Goal: Task Accomplishment & Management: Complete application form

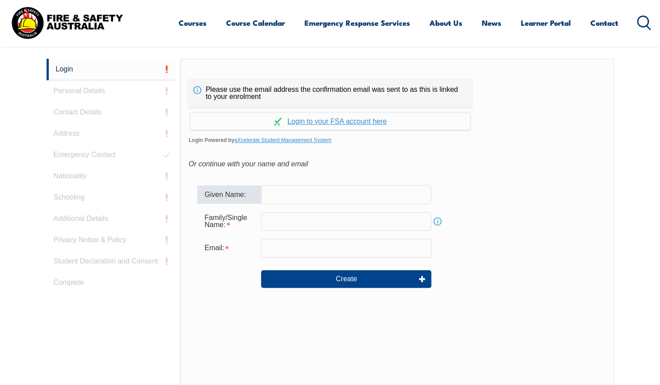
click at [338, 196] on input "text" at bounding box center [346, 194] width 170 height 19
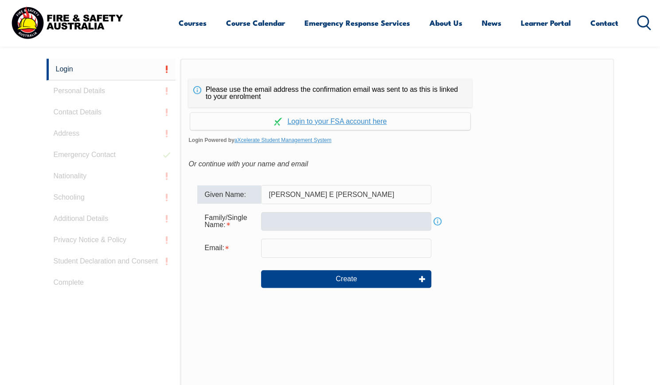
type input "[PERSON_NAME] E [PERSON_NAME]"
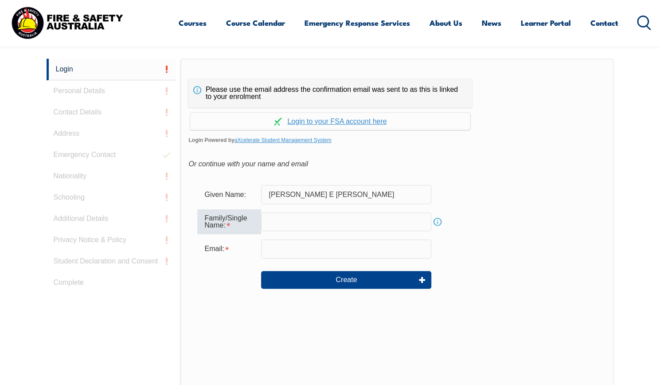
click at [342, 224] on input "text" at bounding box center [346, 221] width 170 height 19
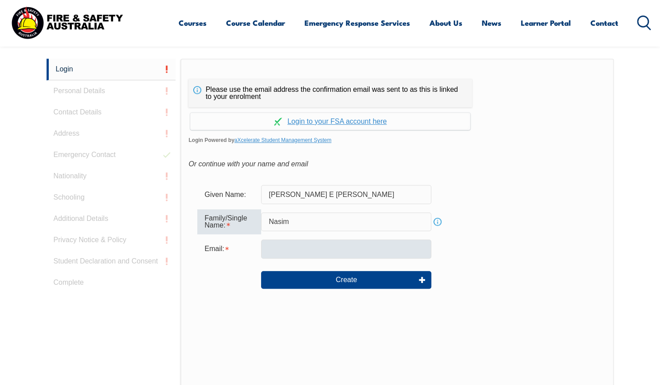
type input "Nasim"
click at [329, 245] on input "email" at bounding box center [346, 249] width 170 height 19
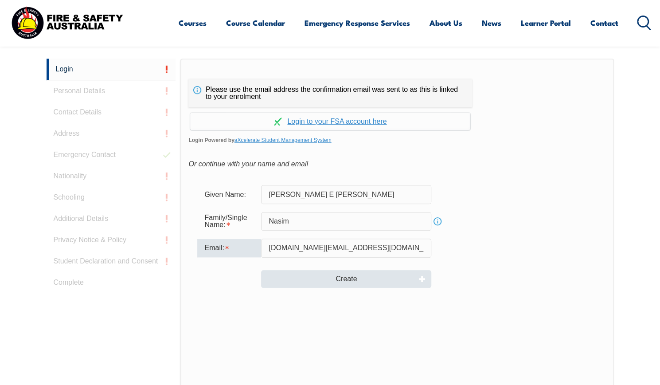
type input "[DOMAIN_NAME][EMAIL_ADDRESS][DOMAIN_NAME]"
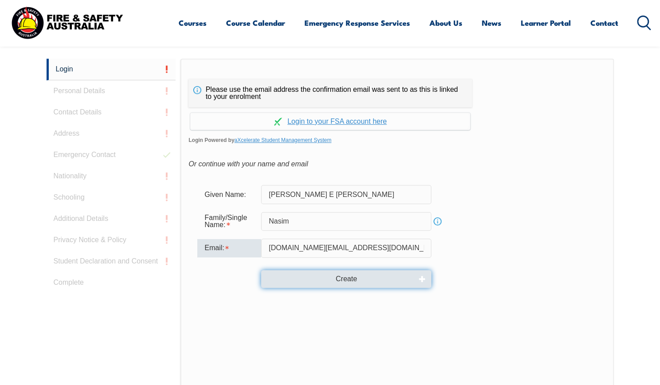
click at [348, 279] on button "Create" at bounding box center [346, 279] width 170 height 18
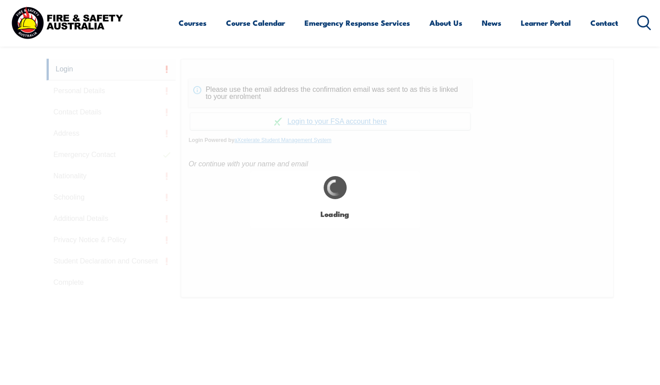
type input "[PERSON_NAME] E [PERSON_NAME]"
type input "Nasim"
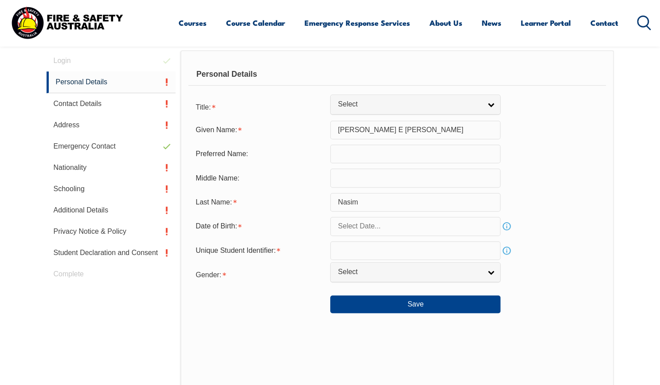
scroll to position [251, 0]
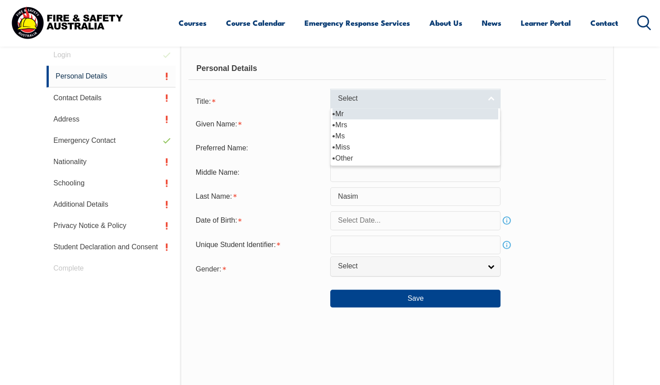
click at [491, 98] on link "Select" at bounding box center [415, 99] width 170 height 20
click at [357, 113] on li "Mr" at bounding box center [416, 113] width 166 height 11
select select "Mr"
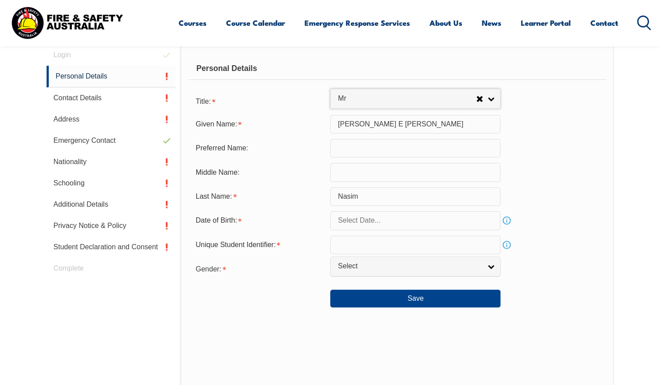
click at [368, 147] on input "text" at bounding box center [415, 148] width 170 height 19
type input "Nasim"
click at [587, 187] on div "Last Name: [PERSON_NAME]" at bounding box center [397, 196] width 417 height 19
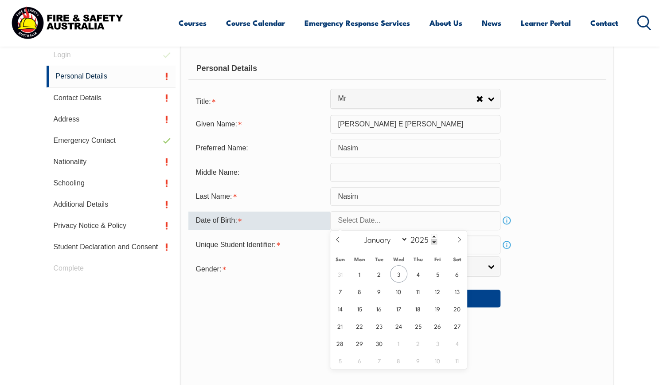
click at [466, 223] on input "text" at bounding box center [415, 220] width 170 height 19
click at [382, 222] on input "text" at bounding box center [415, 220] width 170 height 19
click at [422, 241] on input "2025" at bounding box center [422, 239] width 29 height 11
type input "1987"
click at [394, 239] on select "January February March April May June July August September October November De…" at bounding box center [384, 239] width 48 height 12
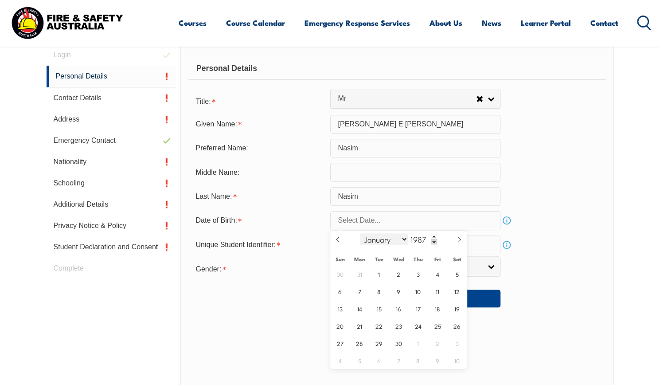
select select "11"
click at [360, 233] on select "January February March April May June July August September October November De…" at bounding box center [384, 239] width 48 height 12
click at [421, 328] on span "24" at bounding box center [418, 325] width 17 height 17
type input "[DATE]"
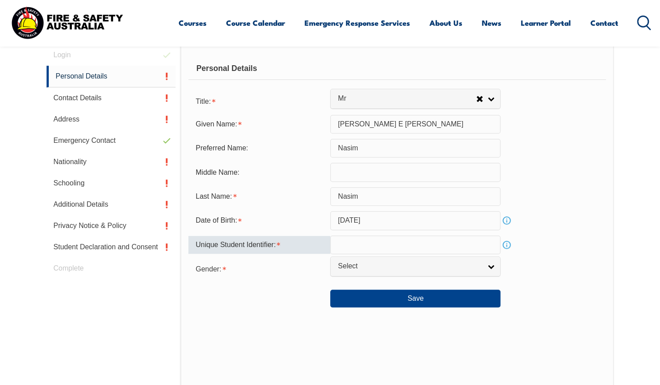
click at [389, 244] on input "text" at bounding box center [415, 245] width 170 height 19
click at [362, 243] on input "text" at bounding box center [415, 245] width 170 height 19
paste input "STP4E5SRRR"
type input "STP4E5SRRR"
click at [391, 266] on span "Select" at bounding box center [410, 266] width 144 height 9
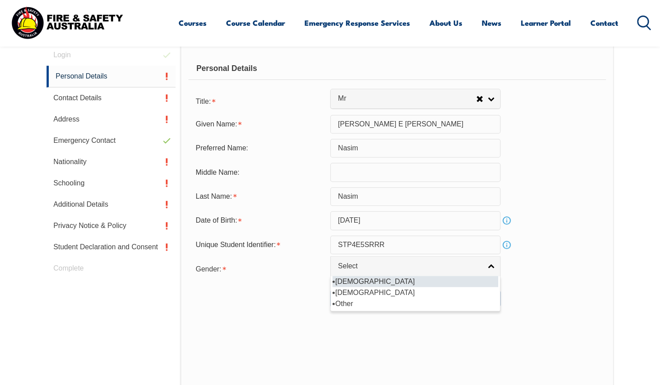
click at [348, 279] on li "[DEMOGRAPHIC_DATA]" at bounding box center [416, 281] width 166 height 11
select select "M"
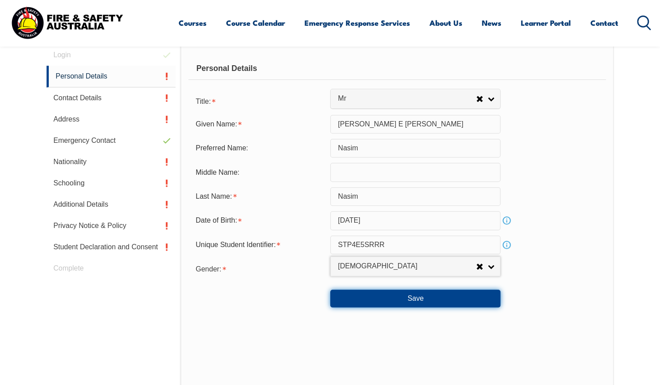
click at [416, 297] on button "Save" at bounding box center [415, 299] width 170 height 18
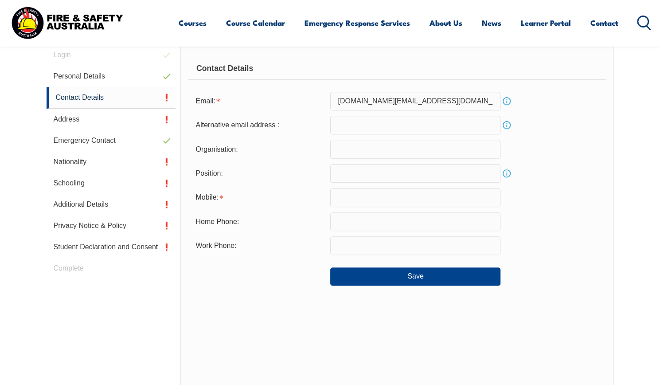
click at [357, 125] on input "email" at bounding box center [415, 125] width 170 height 19
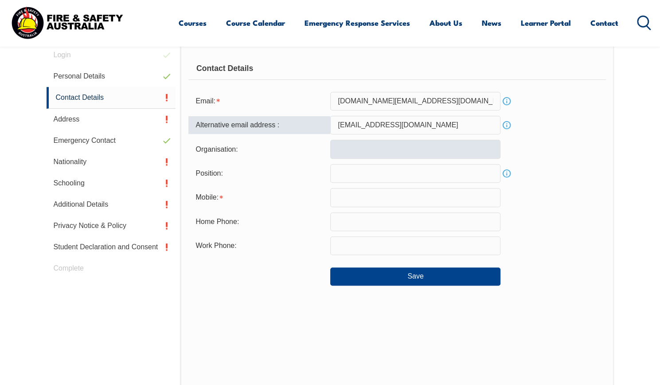
type input "[EMAIL_ADDRESS][DOMAIN_NAME]"
click at [379, 150] on input "text" at bounding box center [415, 149] width 170 height 19
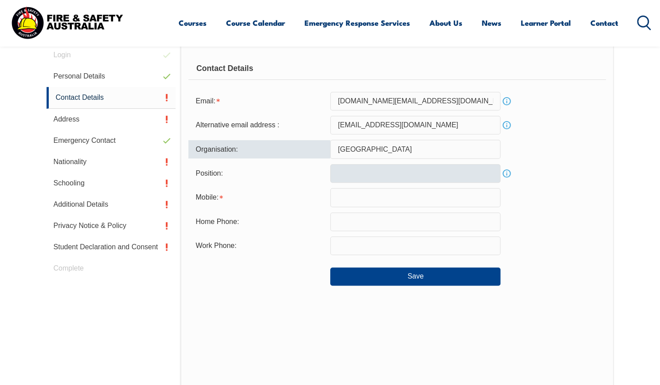
type input "[GEOGRAPHIC_DATA]"
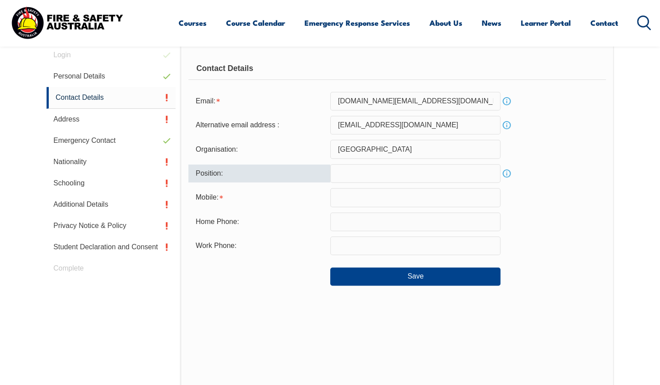
click at [376, 173] on input "text" at bounding box center [415, 173] width 170 height 19
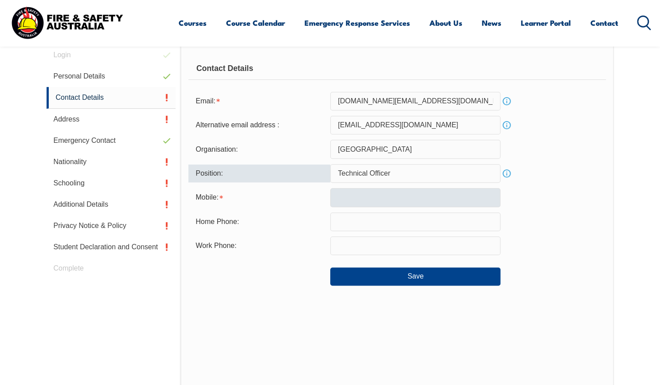
type input "Technical Officer"
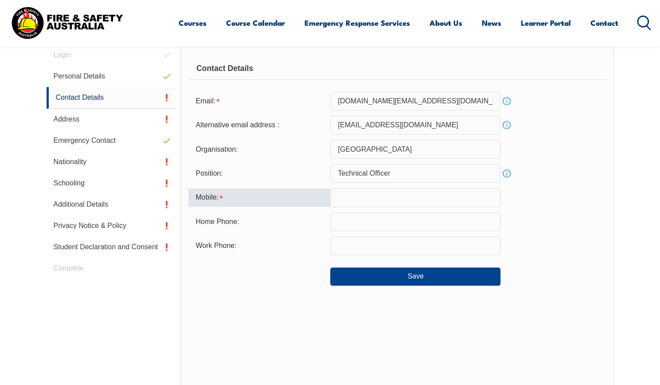
click at [398, 199] on input "text" at bounding box center [415, 197] width 170 height 19
type input "0420873014"
click at [562, 241] on div "Work Phone:" at bounding box center [397, 245] width 417 height 19
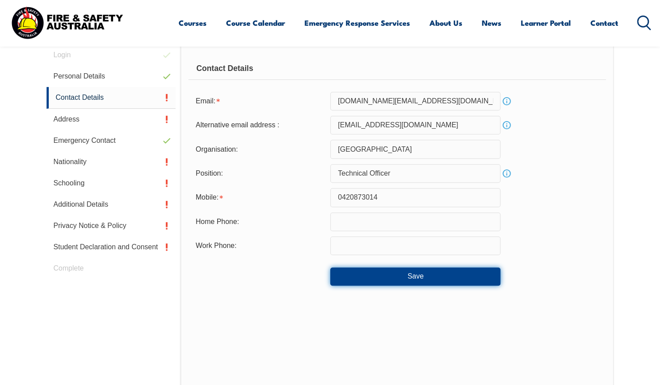
click at [416, 275] on button "Save" at bounding box center [415, 276] width 170 height 18
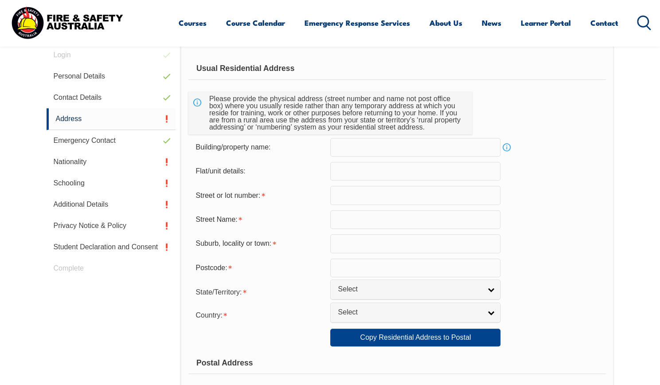
click at [358, 146] on input "text" at bounding box center [415, 147] width 170 height 19
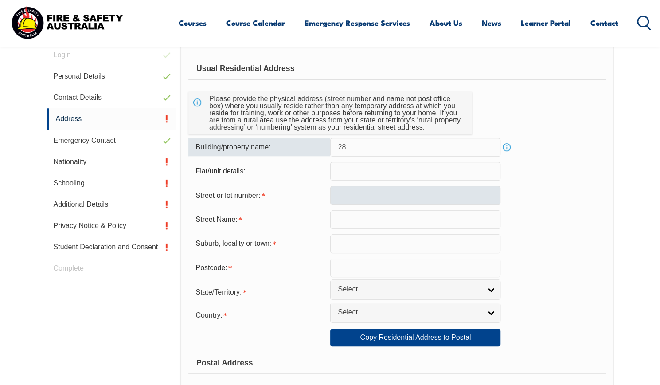
type input "28"
click at [360, 197] on input "text" at bounding box center [415, 195] width 170 height 19
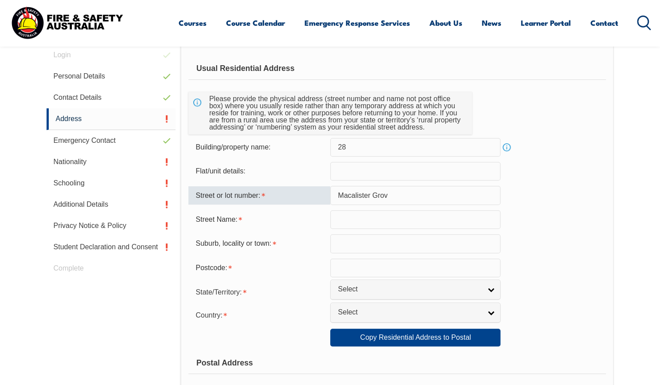
drag, startPoint x: 396, startPoint y: 197, endPoint x: 335, endPoint y: 199, distance: 60.8
click at [335, 199] on input "Macalister Grov" at bounding box center [415, 195] width 170 height 19
click at [401, 195] on input "Macalister Grov" at bounding box center [415, 195] width 170 height 19
type input "M"
click at [352, 220] on input "text" at bounding box center [415, 219] width 170 height 19
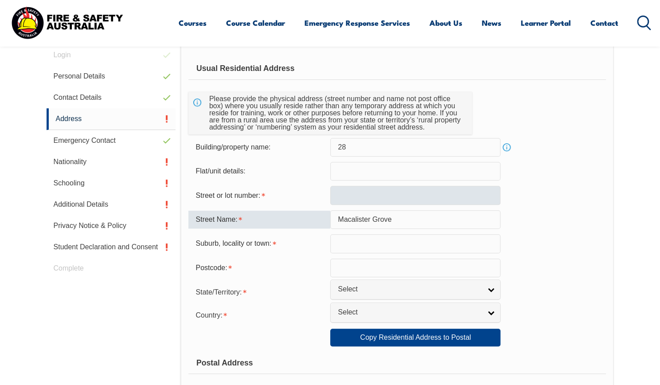
type input "Macalister Grove"
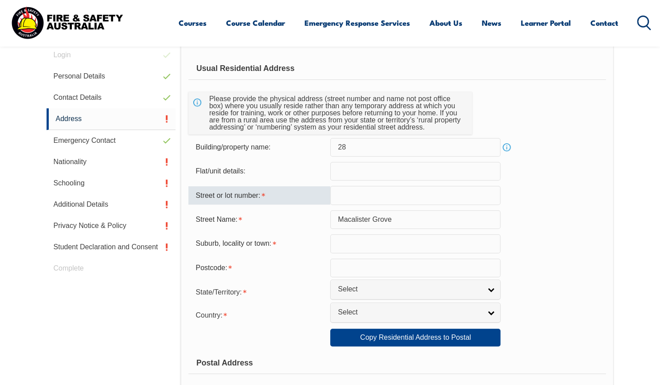
click at [371, 195] on input "text" at bounding box center [415, 195] width 170 height 19
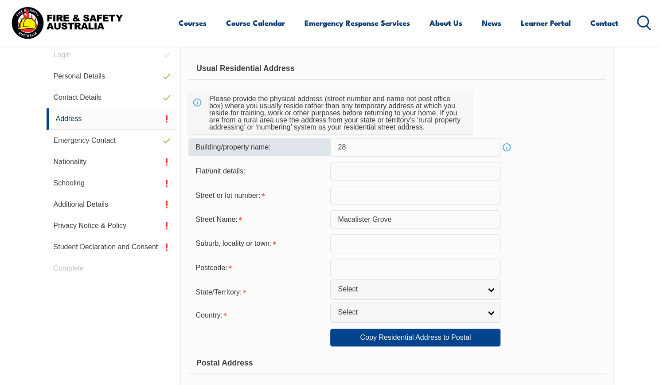
click at [367, 148] on input "28" at bounding box center [415, 147] width 170 height 19
type input "2"
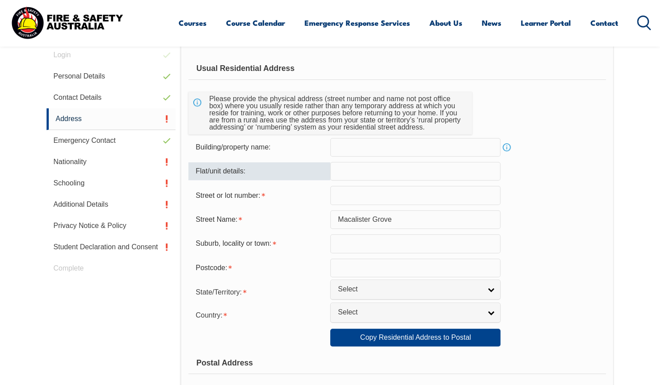
click at [355, 172] on input "text" at bounding box center [415, 171] width 170 height 19
click at [339, 171] on input "28" at bounding box center [415, 171] width 170 height 19
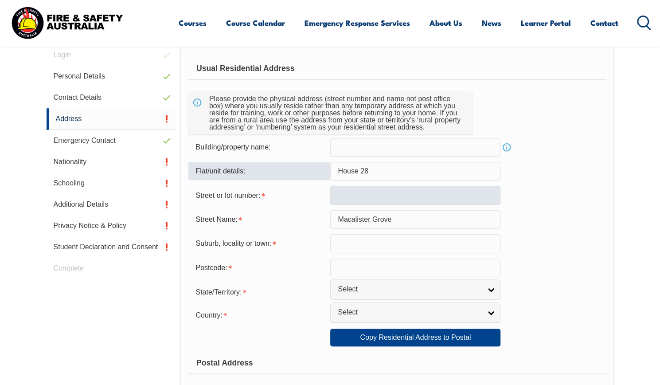
type input "House 28"
click at [358, 196] on input "text" at bounding box center [415, 195] width 170 height 19
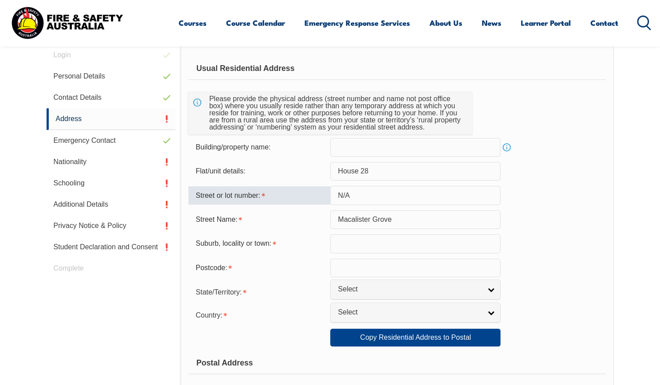
click at [552, 209] on form "Usual Residential Address Please provide the physical address (street number an…" at bounding box center [397, 342] width 417 height 568
drag, startPoint x: 357, startPoint y: 193, endPoint x: 332, endPoint y: 192, distance: 25.3
click at [332, 192] on input "N/A" at bounding box center [415, 195] width 170 height 19
paste input "Lot 904"
type input "Lot 904"
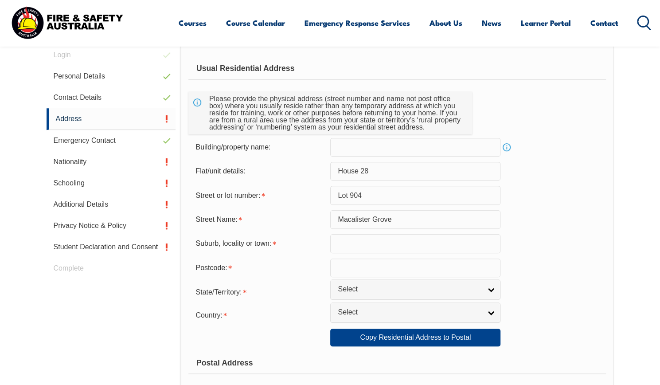
click at [556, 220] on div "Street Name: [GEOGRAPHIC_DATA]" at bounding box center [397, 219] width 417 height 19
click at [353, 243] on input "text" at bounding box center [415, 243] width 170 height 19
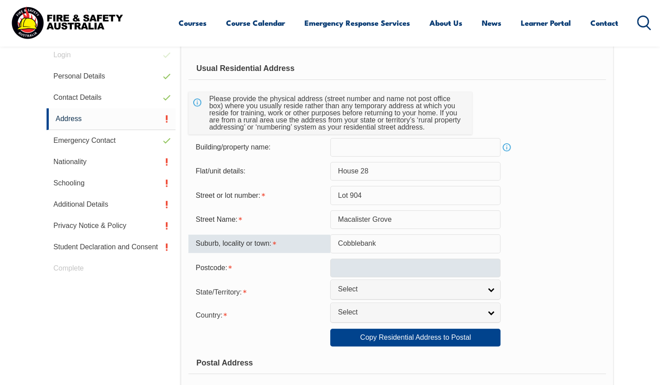
type input "Cobblebank"
click at [363, 270] on input "text" at bounding box center [415, 268] width 170 height 19
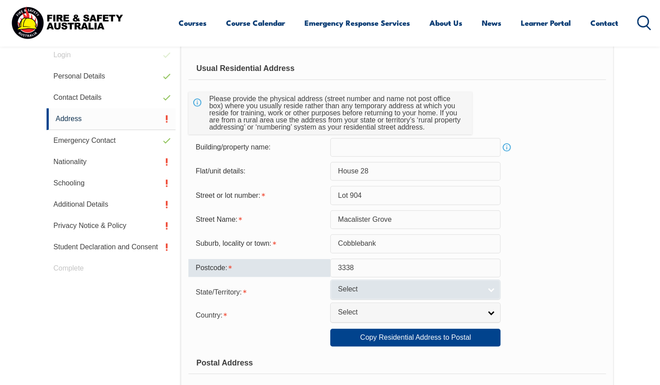
type input "3338"
click at [489, 289] on link "Select" at bounding box center [415, 289] width 170 height 20
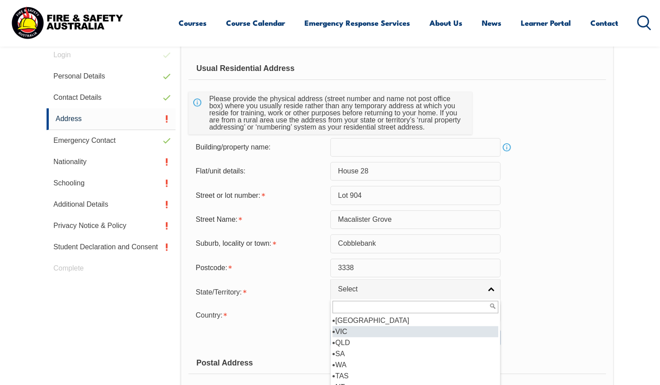
click at [344, 331] on li "VIC" at bounding box center [416, 331] width 166 height 11
select select "VIC"
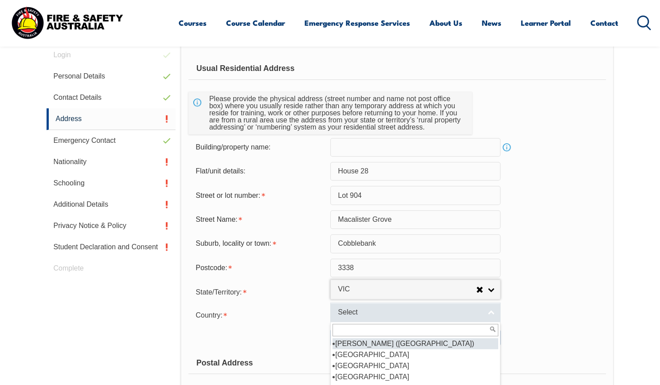
click at [371, 315] on span "Select" at bounding box center [410, 312] width 144 height 9
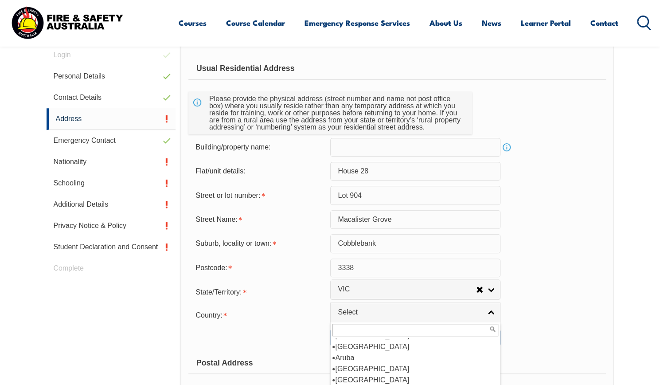
scroll to position [138, 0]
click at [364, 349] on li "[GEOGRAPHIC_DATA]" at bounding box center [416, 349] width 166 height 11
select select "1101"
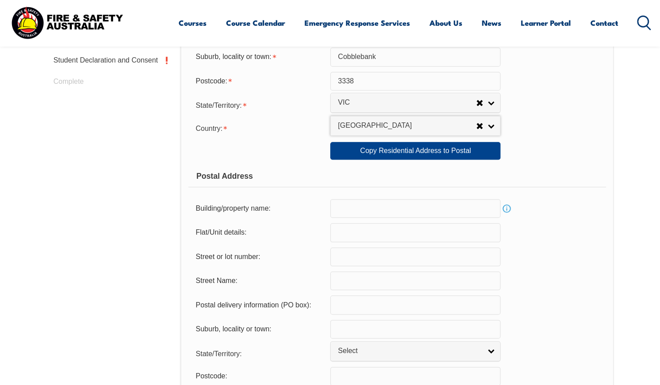
scroll to position [443, 0]
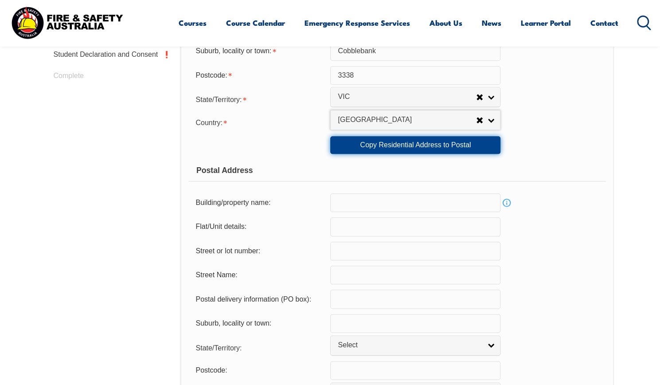
click at [416, 146] on link "Copy Residential Address to Postal" at bounding box center [415, 145] width 170 height 18
type input "House 28"
type input "Lot 904"
type input "Macalister Grove"
type input "Cobblebank"
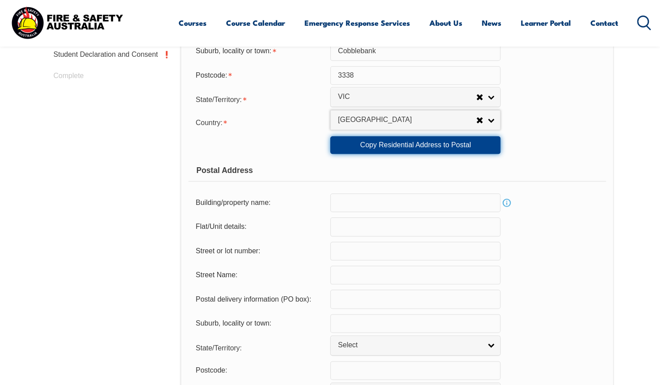
select select "VIC"
type input "3338"
select select "1101"
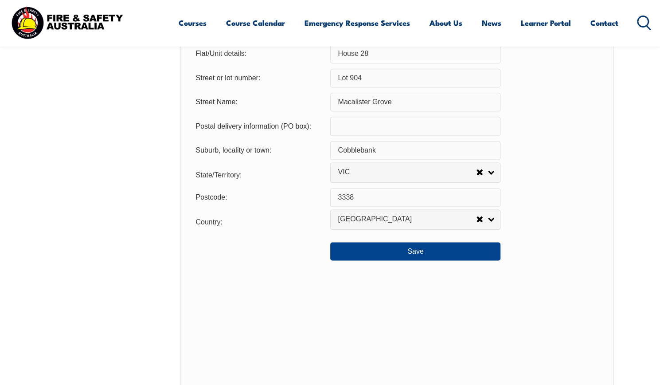
scroll to position [621, 0]
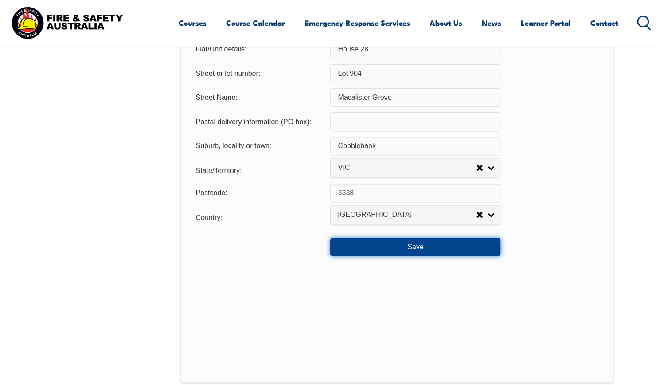
click at [415, 242] on button "Save" at bounding box center [415, 247] width 170 height 18
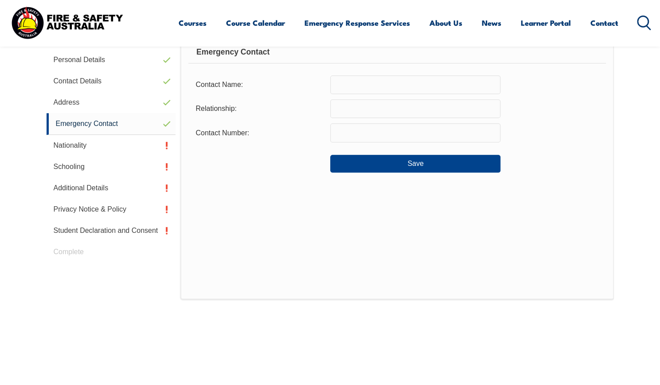
scroll to position [250, 0]
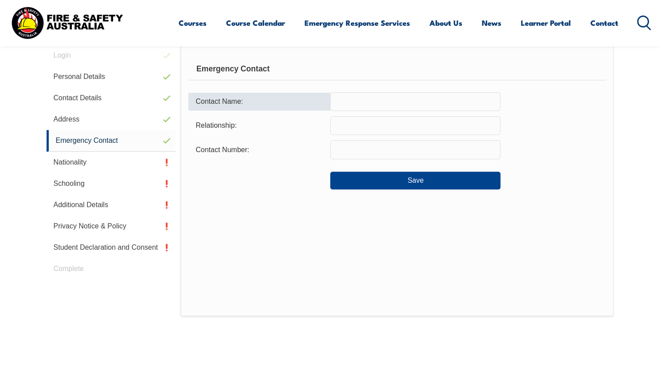
click at [365, 100] on input "text" at bounding box center [415, 101] width 170 height 19
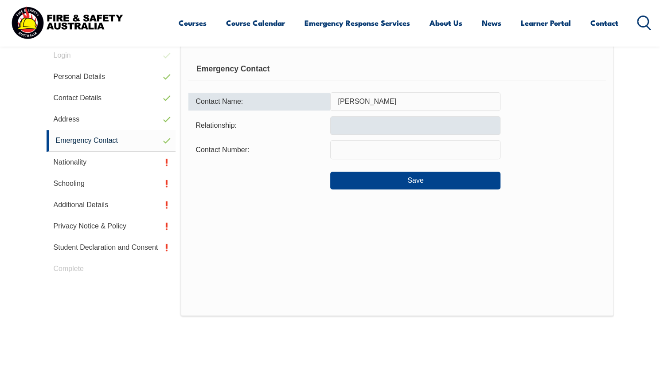
type input "[PERSON_NAME]"
click at [364, 126] on input "text" at bounding box center [415, 125] width 170 height 19
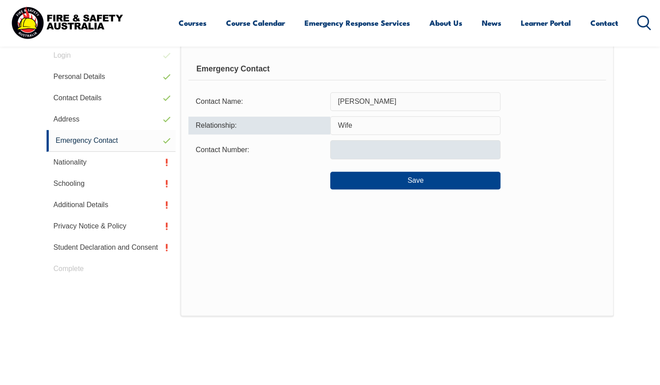
type input "Wife"
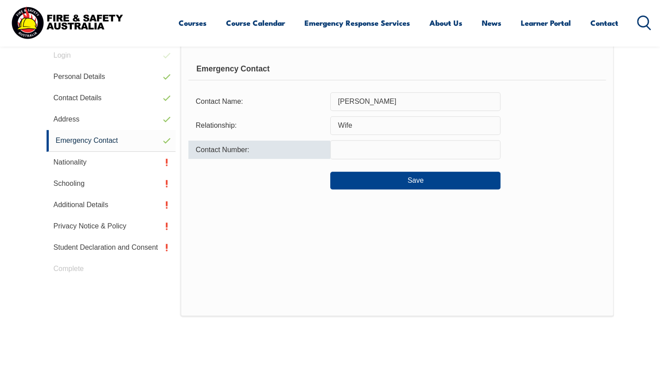
click at [361, 151] on input "text" at bounding box center [415, 149] width 170 height 19
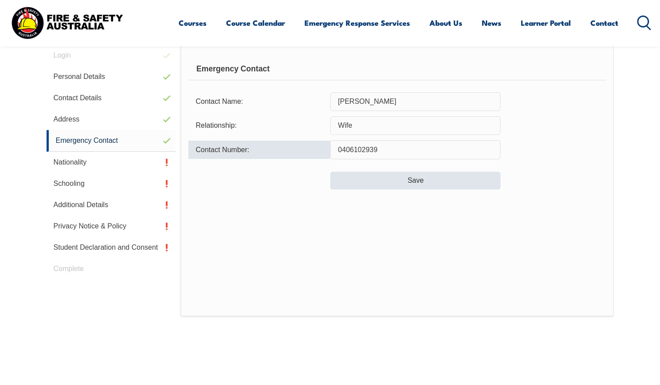
type input "0406102939"
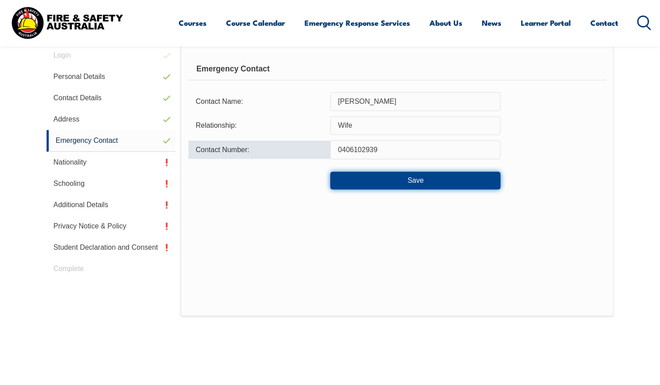
click at [416, 180] on button "Save" at bounding box center [415, 181] width 170 height 18
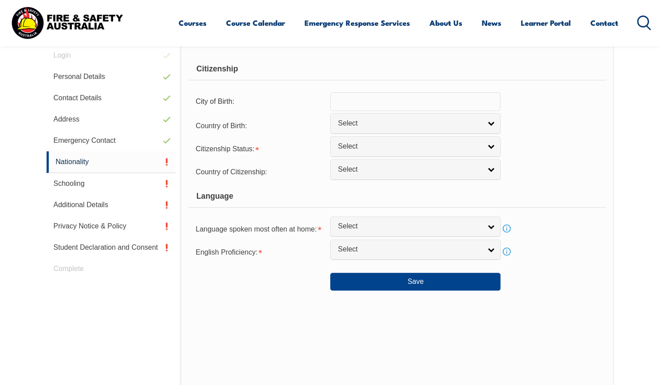
scroll to position [251, 0]
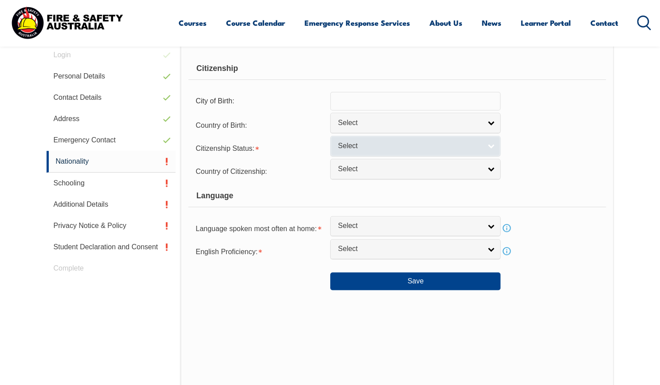
click at [492, 144] on link "Select" at bounding box center [415, 146] width 170 height 20
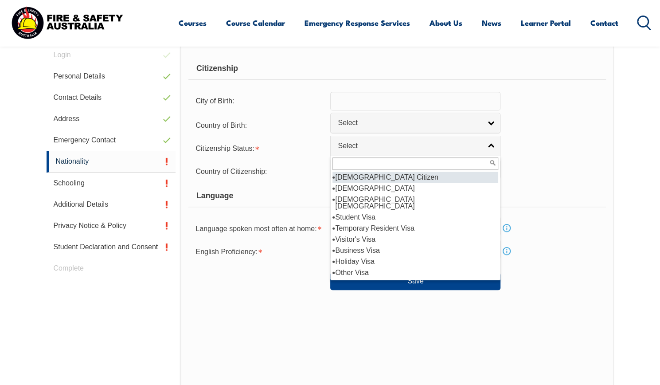
click at [368, 175] on li "[DEMOGRAPHIC_DATA] Citizen" at bounding box center [416, 177] width 166 height 11
select select "1"
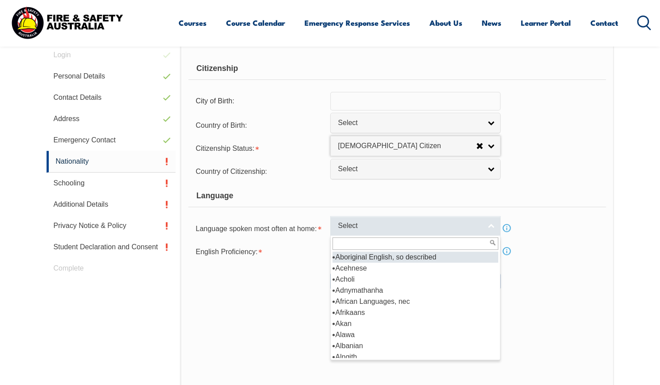
click at [490, 227] on link "Select" at bounding box center [415, 226] width 170 height 20
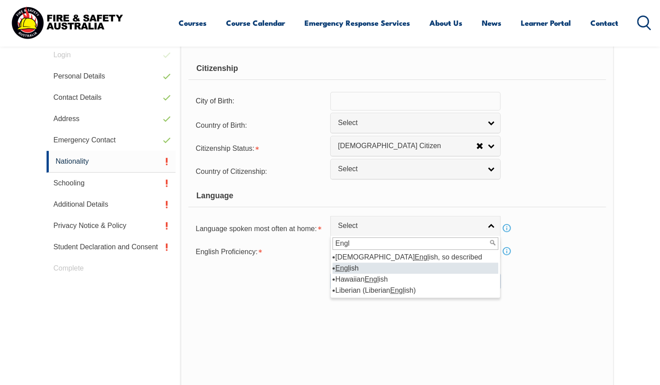
type input "Engl"
click at [357, 267] on li "Engl ish" at bounding box center [416, 268] width 166 height 11
select select "1201"
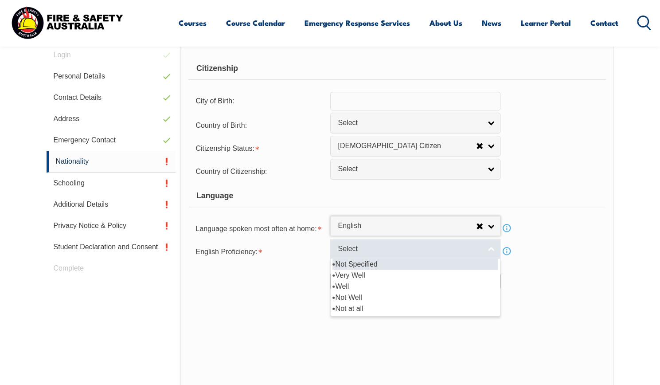
click at [380, 248] on span "Select" at bounding box center [410, 248] width 144 height 9
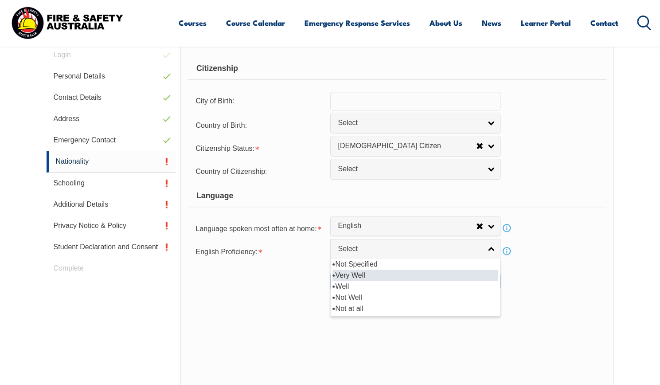
click at [358, 271] on li "Very Well" at bounding box center [416, 275] width 166 height 11
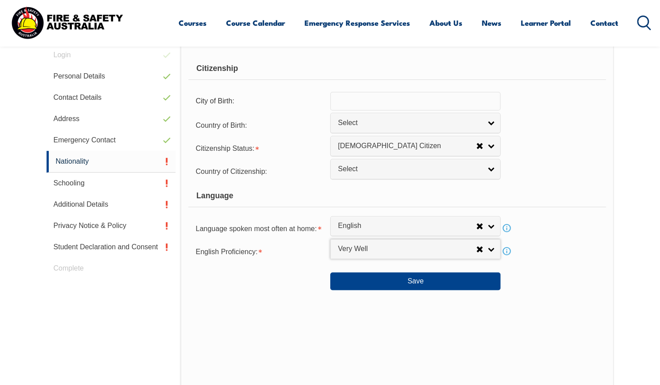
select select "1"
click at [412, 281] on button "Save" at bounding box center [415, 281] width 170 height 18
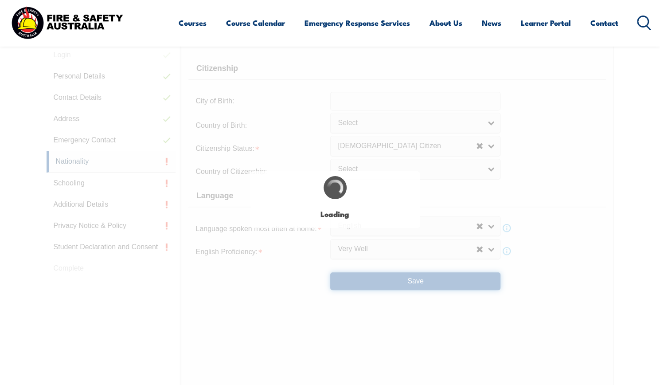
select select "false"
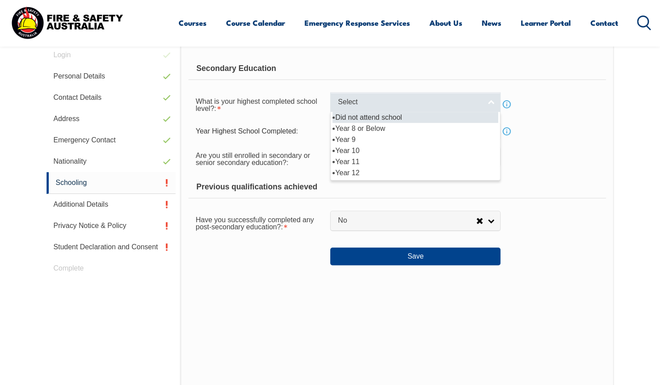
click at [491, 103] on link "Select" at bounding box center [415, 102] width 170 height 20
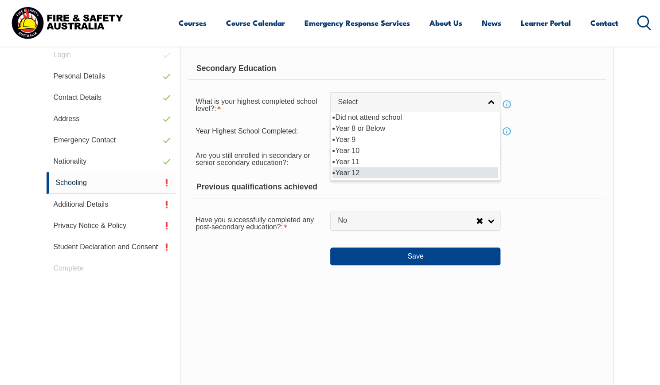
click at [354, 172] on li "Year 12" at bounding box center [416, 172] width 166 height 11
select select "12"
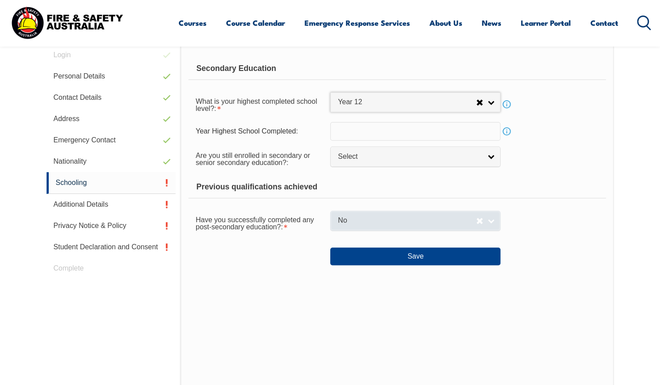
click at [422, 220] on span "No" at bounding box center [407, 220] width 138 height 9
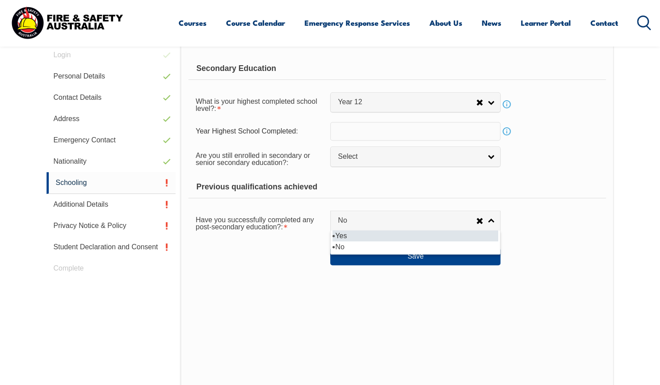
click at [364, 231] on li "Yes" at bounding box center [416, 235] width 166 height 11
select select "true"
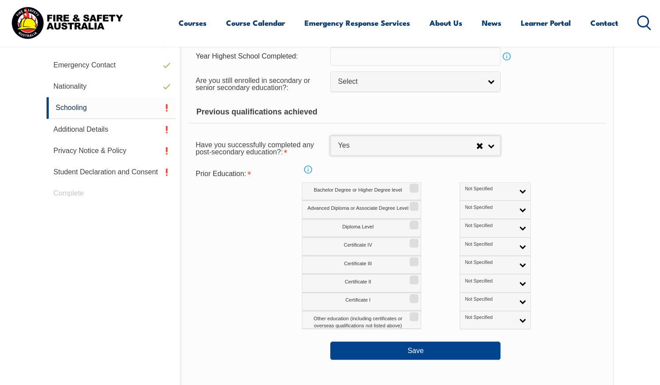
scroll to position [339, 0]
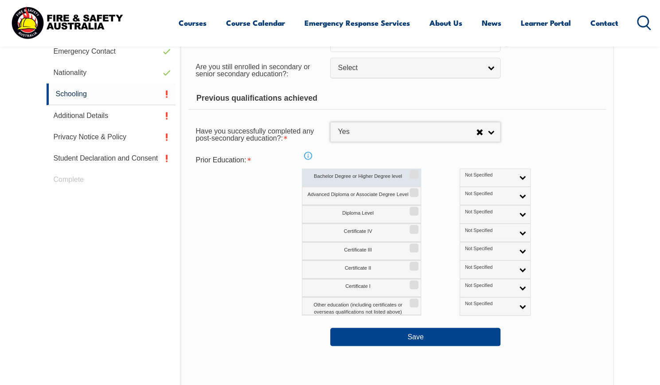
click at [414, 172] on input "Bachelor Degree or Higher Degree level" at bounding box center [412, 171] width 5 height 1
checkbox input "true"
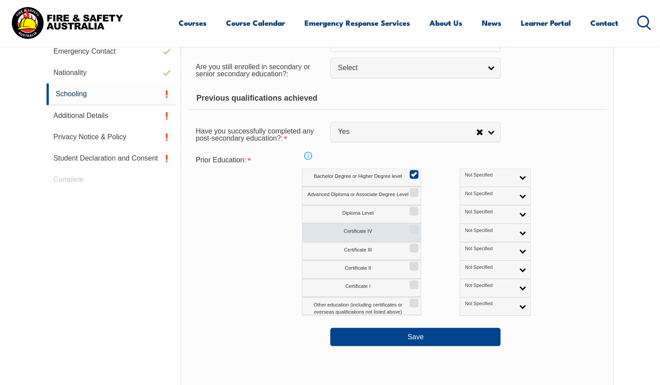
click at [413, 227] on input "Certificate IV" at bounding box center [412, 226] width 5 height 1
checkbox input "true"
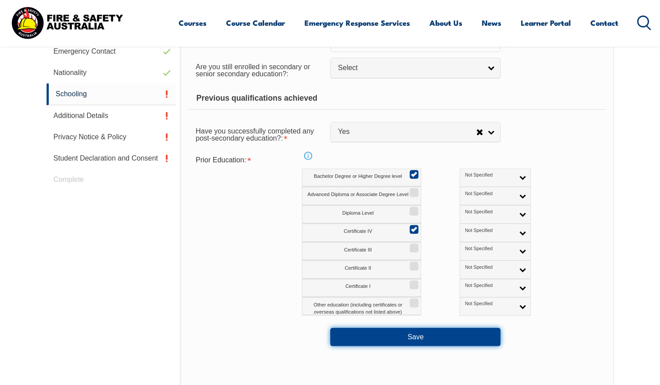
click at [415, 336] on button "Save" at bounding box center [415, 337] width 170 height 18
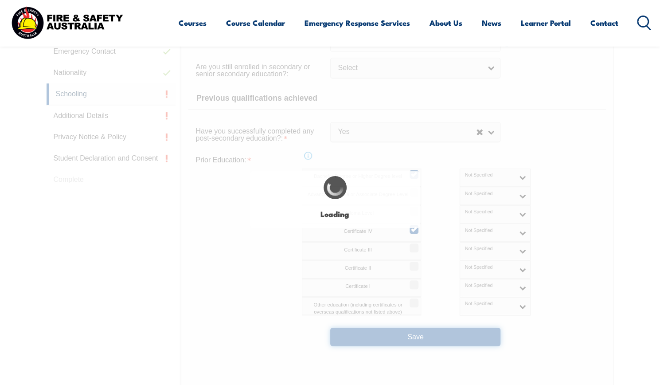
select select
select select "true"
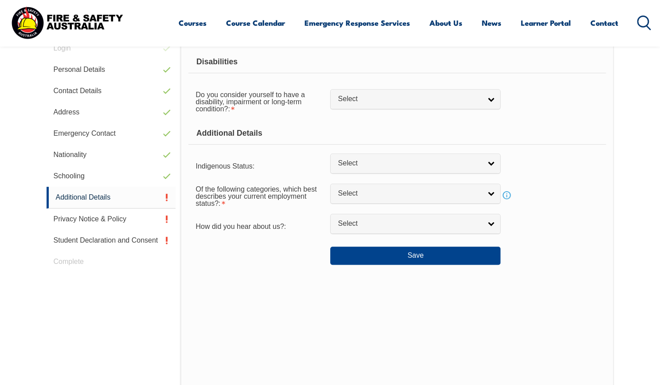
scroll to position [251, 0]
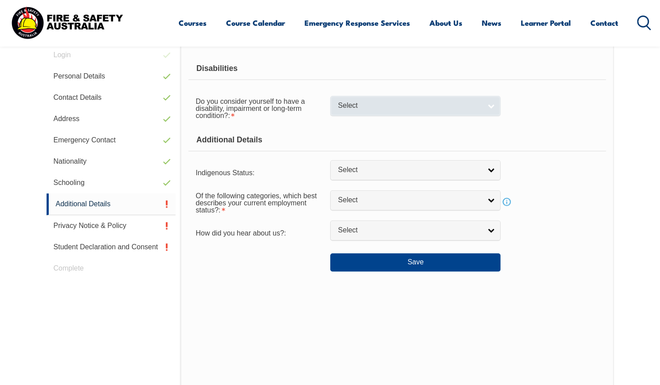
click at [484, 103] on link "Select" at bounding box center [415, 106] width 170 height 20
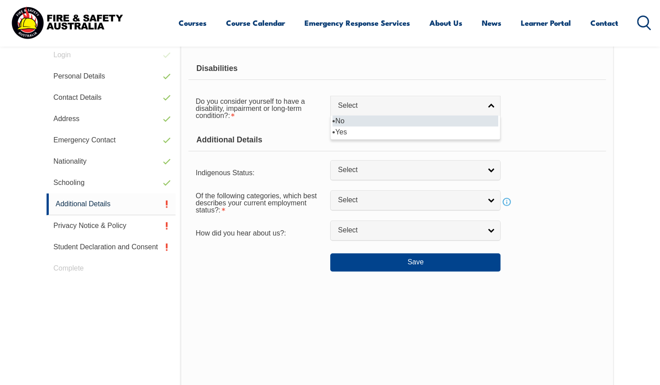
click at [367, 122] on li "No" at bounding box center [416, 120] width 166 height 11
select select "false"
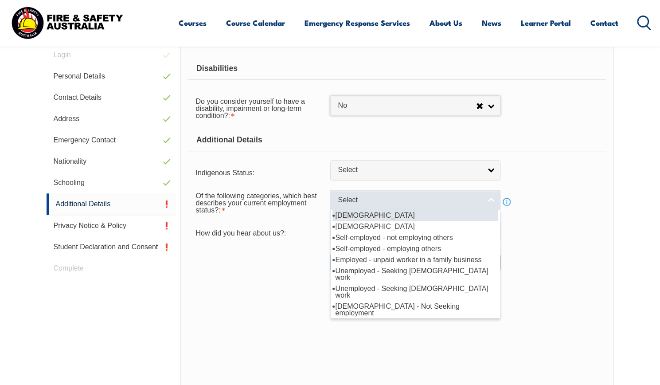
click at [490, 199] on link "Select" at bounding box center [415, 200] width 170 height 20
click at [390, 216] on li "[DEMOGRAPHIC_DATA]" at bounding box center [416, 215] width 166 height 11
select select "1"
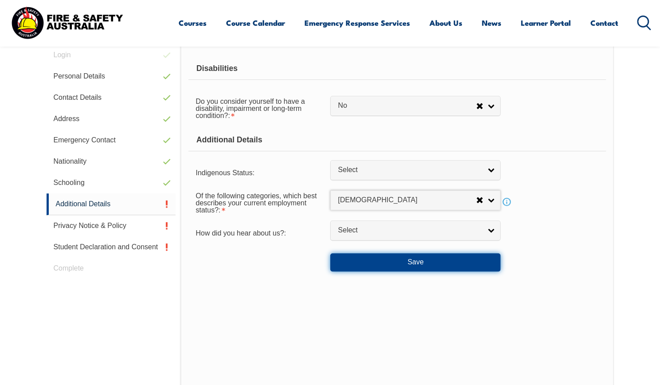
click at [420, 259] on button "Save" at bounding box center [415, 262] width 170 height 18
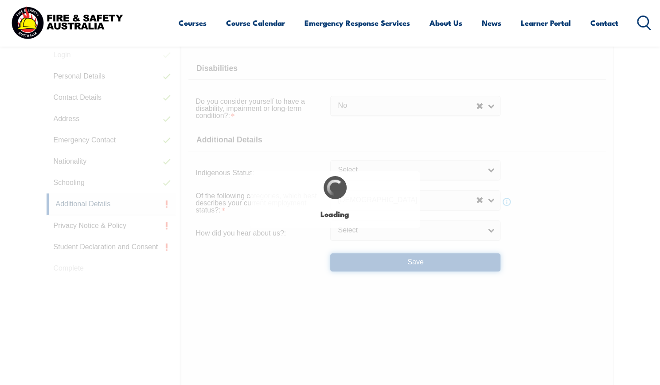
select select "false"
select select
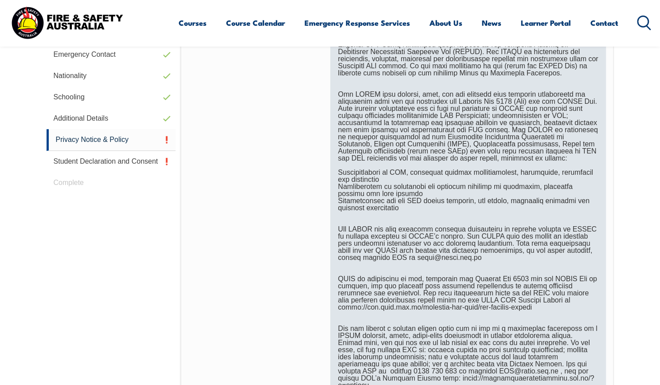
scroll to position [428, 0]
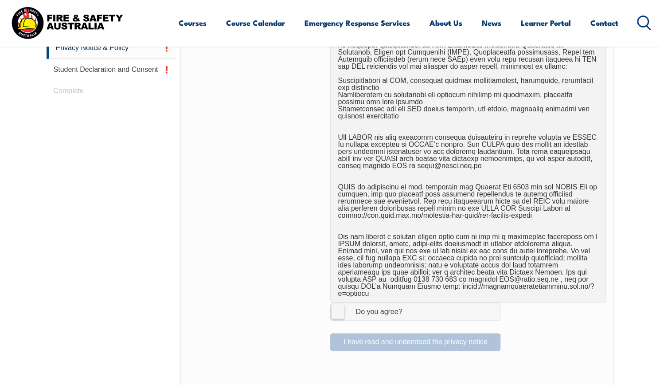
click at [338, 303] on label "I Agree Do you agree?" at bounding box center [415, 312] width 170 height 18
click at [409, 303] on input "I Agree Do you agree?" at bounding box center [416, 311] width 15 height 17
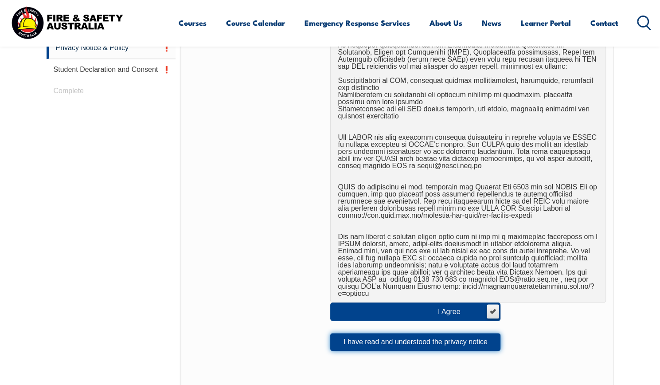
click at [366, 333] on button "I have read and understood the privacy notice" at bounding box center [415, 342] width 170 height 18
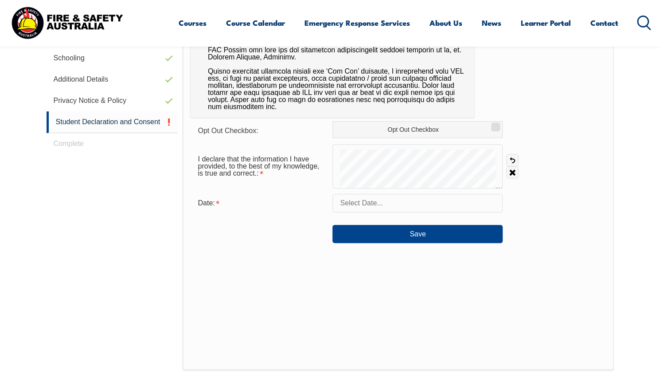
scroll to position [384, 0]
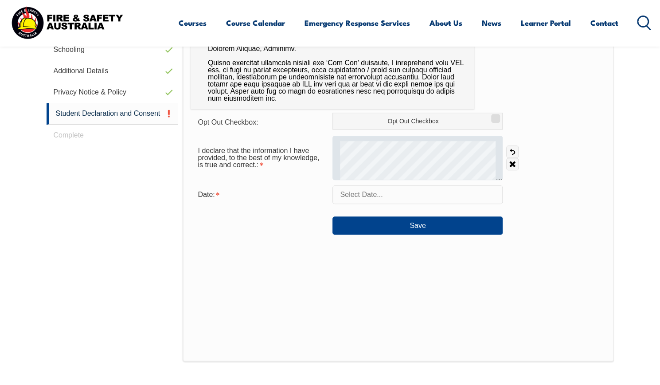
click at [384, 141] on div at bounding box center [418, 158] width 170 height 44
click at [385, 141] on div at bounding box center [418, 158] width 170 height 44
click at [385, 138] on div at bounding box center [418, 158] width 170 height 44
click at [382, 141] on div at bounding box center [418, 158] width 170 height 44
click at [384, 143] on div at bounding box center [418, 158] width 170 height 44
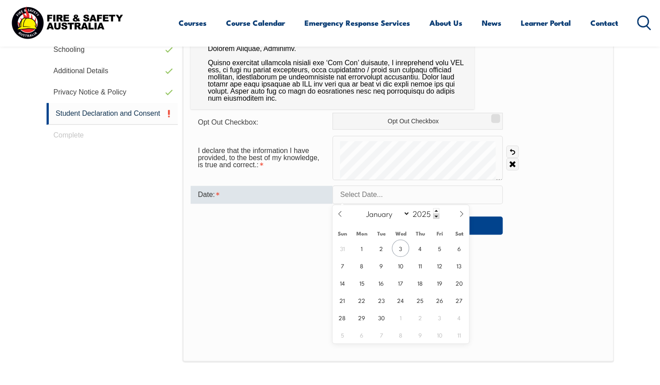
click at [375, 195] on input "text" at bounding box center [418, 194] width 170 height 19
click at [400, 249] on span "3" at bounding box center [400, 248] width 17 height 17
type input "[DATE]"
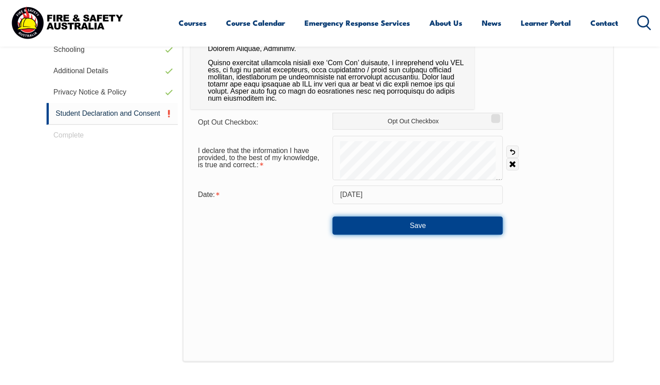
click at [413, 227] on button "Save" at bounding box center [418, 225] width 170 height 18
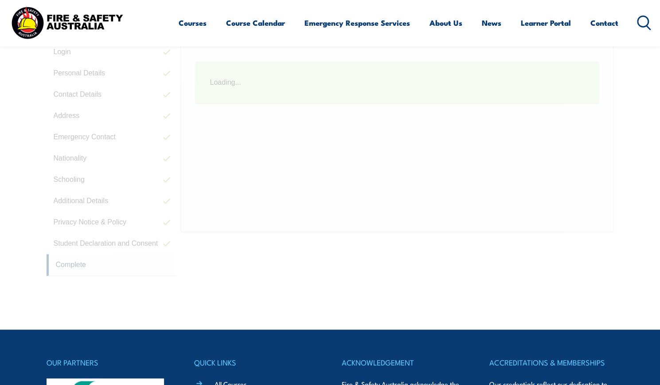
scroll to position [251, 0]
